Goal: Task Accomplishment & Management: Manage account settings

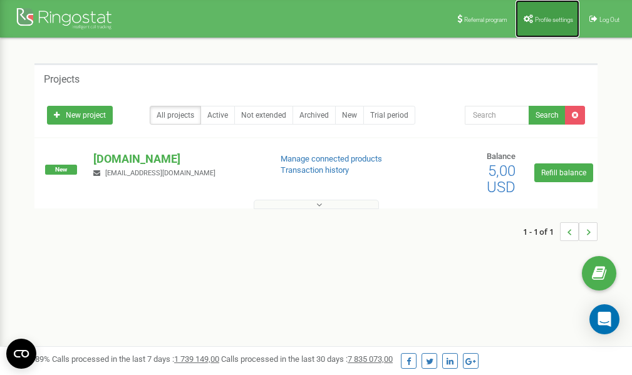
click at [552, 19] on span "Profile settings" at bounding box center [554, 19] width 38 height 7
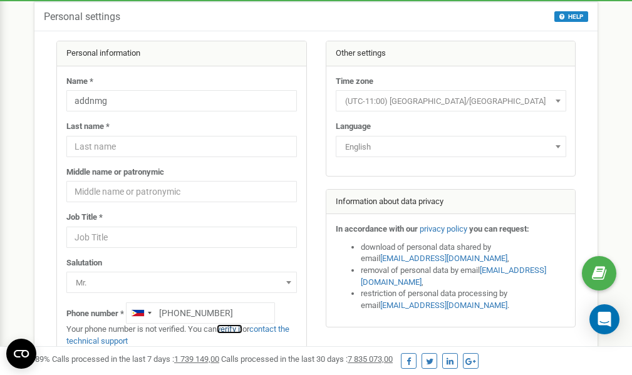
click at [240, 329] on link "verify it" at bounding box center [230, 328] width 26 height 9
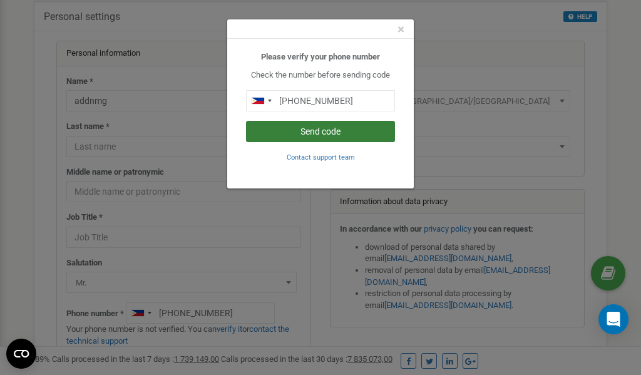
click at [294, 130] on button "Send code" at bounding box center [320, 131] width 149 height 21
